Goal: Information Seeking & Learning: Learn about a topic

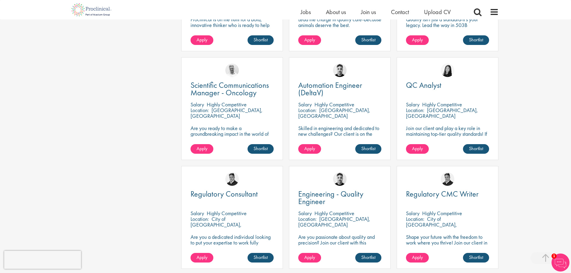
scroll to position [390, 0]
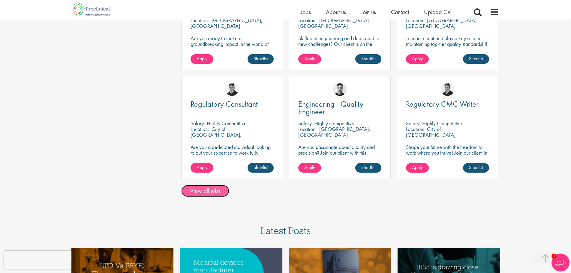
click at [204, 191] on link "View all jobs" at bounding box center [205, 191] width 48 height 12
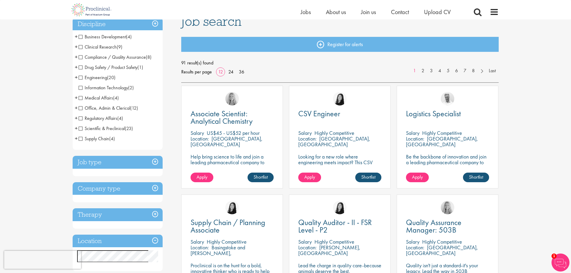
scroll to position [60, 0]
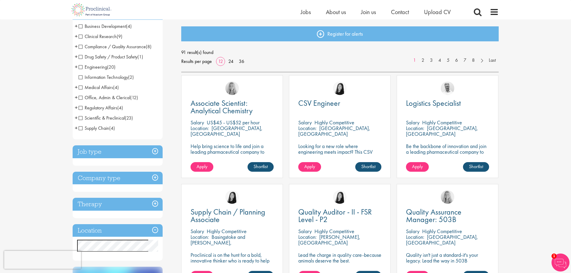
click at [153, 149] on h3 "Job type" at bounding box center [118, 151] width 90 height 13
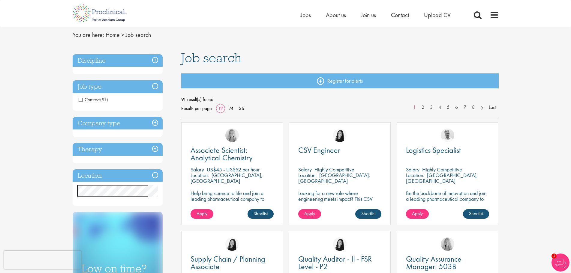
scroll to position [0, 0]
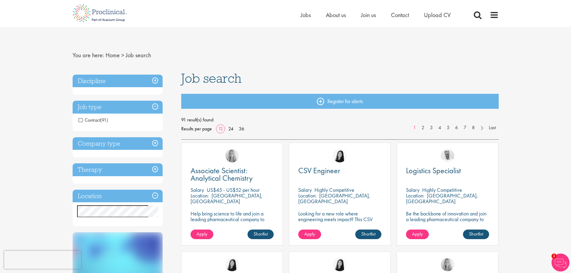
click at [157, 82] on h3 "Discipline" at bounding box center [118, 81] width 90 height 13
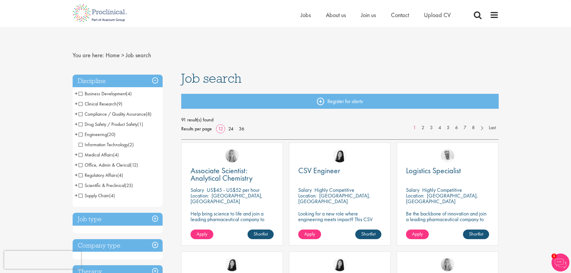
drag, startPoint x: 82, startPoint y: 113, endPoint x: 82, endPoint y: 121, distance: 7.5
click at [82, 112] on span "Compliance / Quality Assurance" at bounding box center [112, 114] width 67 height 6
click at [81, 184] on span "Scientific & Preclinical" at bounding box center [102, 185] width 46 height 6
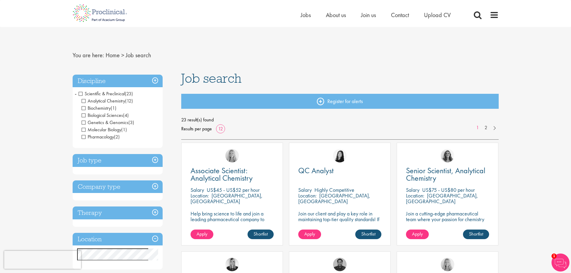
click at [79, 94] on span "Scientific & Preclinical" at bounding box center [102, 94] width 46 height 6
